Goal: Navigation & Orientation: Find specific page/section

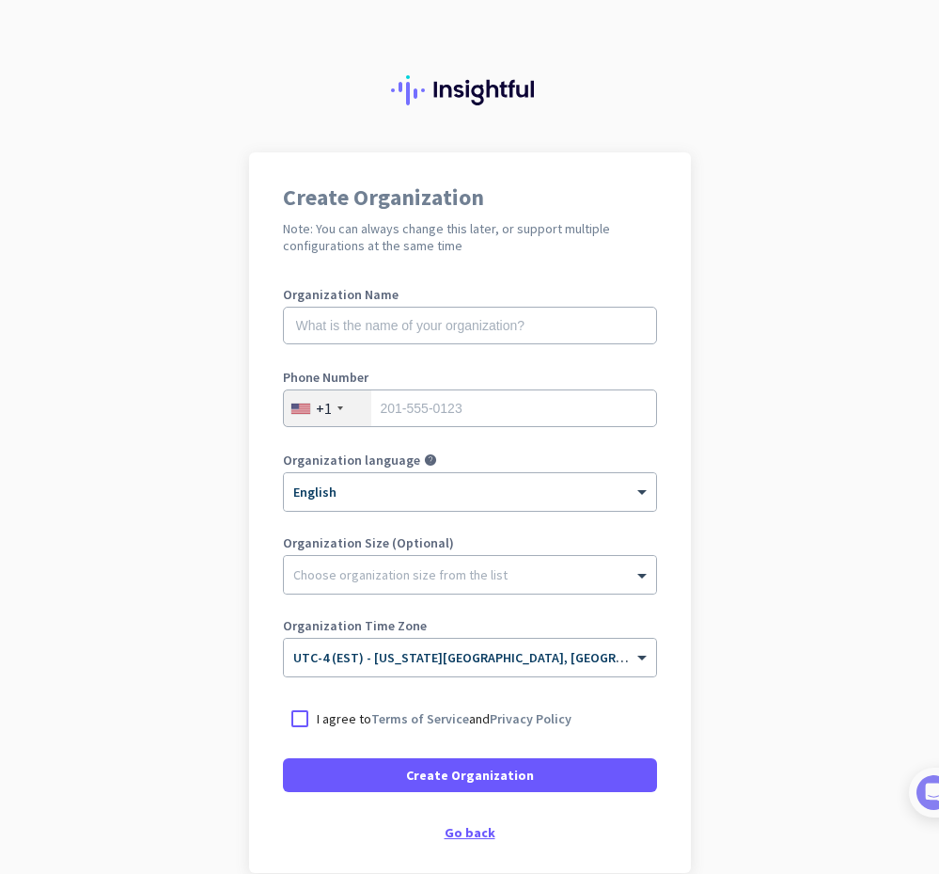
click at [451, 833] on div "Go back" at bounding box center [470, 832] width 374 height 13
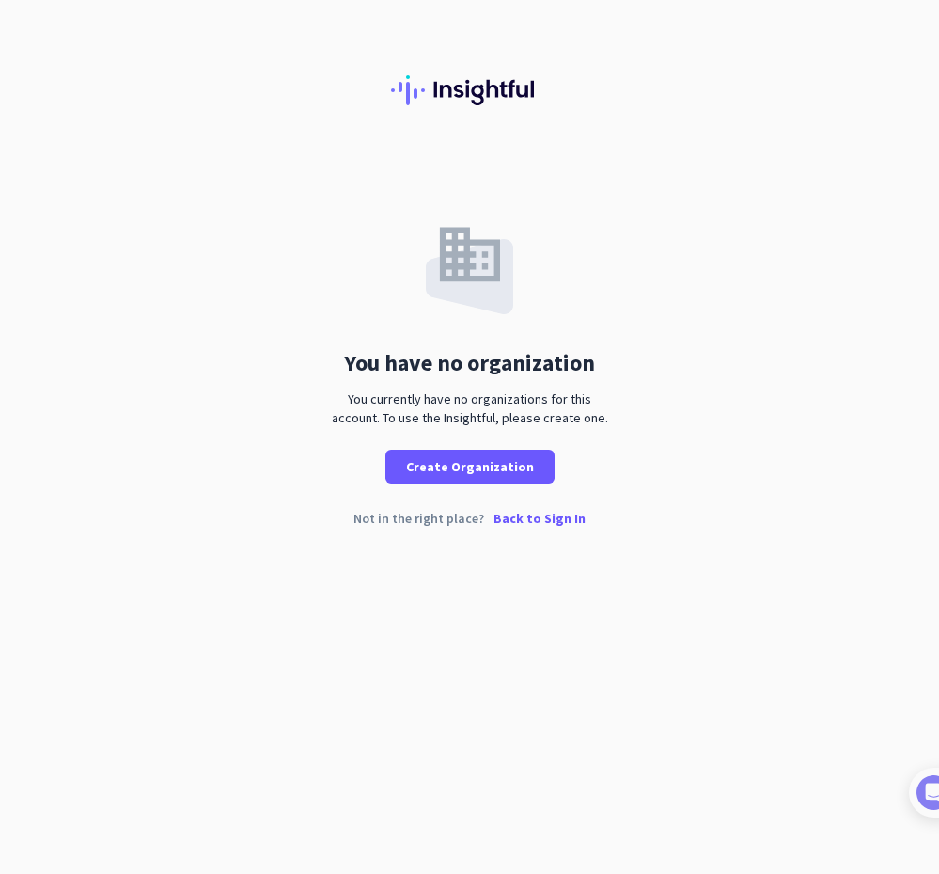
click at [512, 506] on div "You have no organization You currently have no organizations for this account. …" at bounding box center [469, 353] width 939 height 402
click at [514, 512] on p "Back to Sign In" at bounding box center [540, 518] width 92 height 13
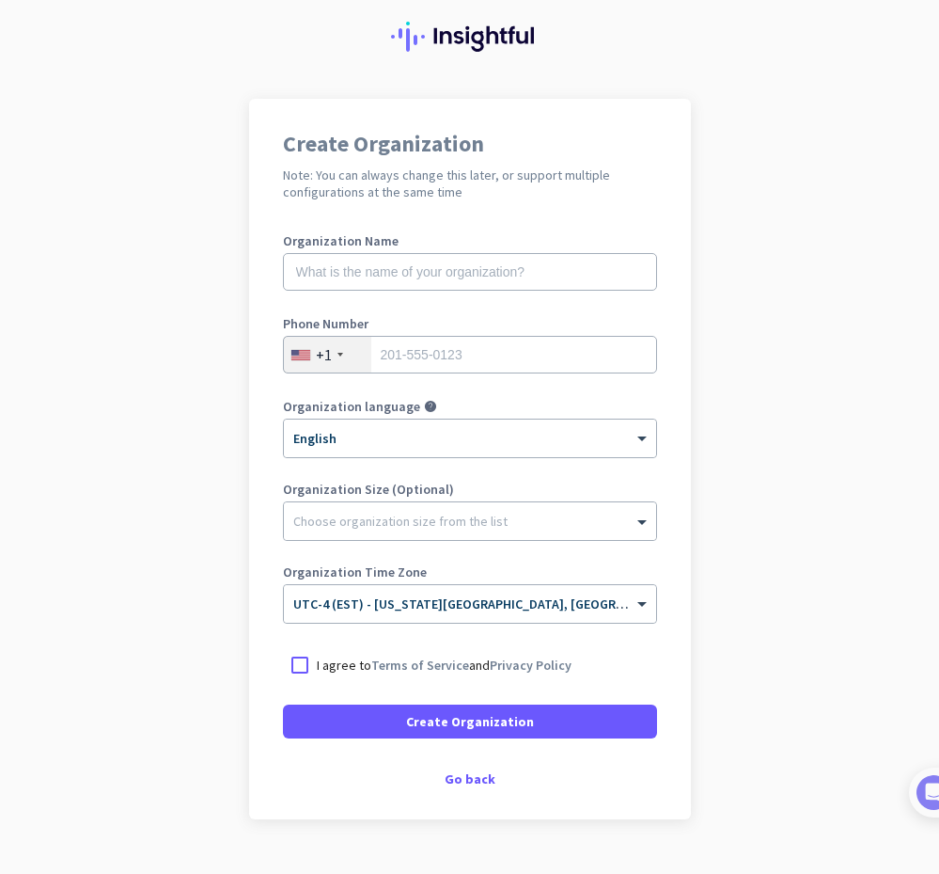
scroll to position [93, 0]
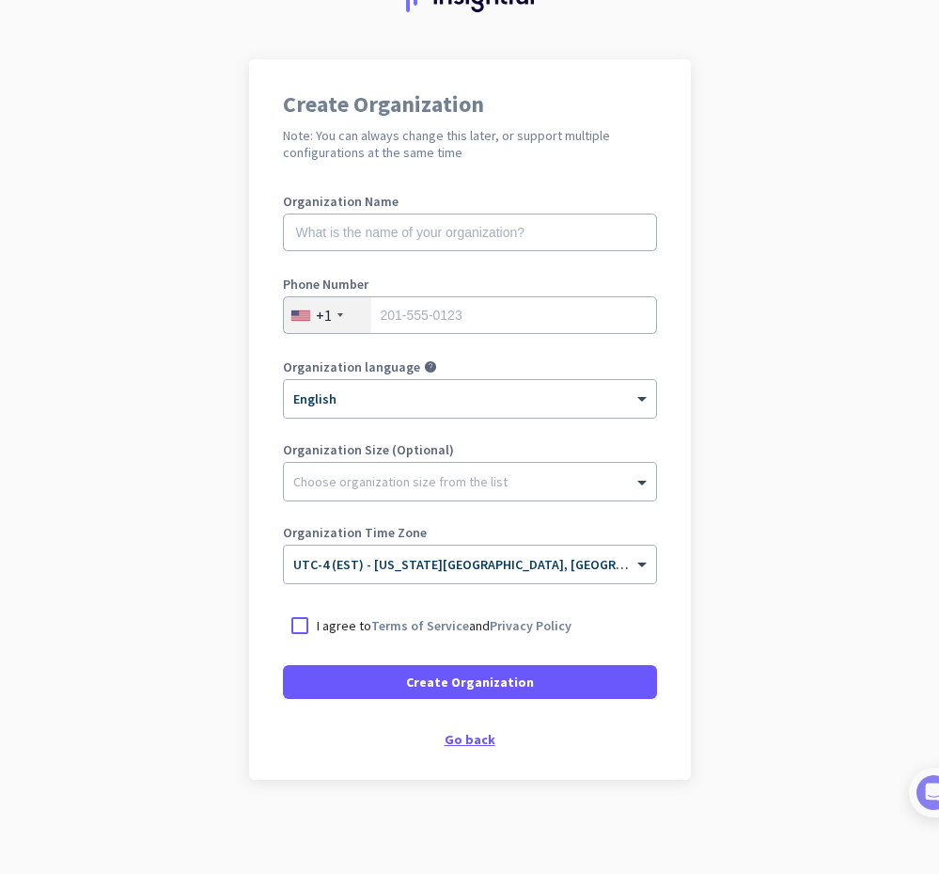
click at [478, 742] on div "Go back" at bounding box center [470, 738] width 374 height 13
